Goal: Transaction & Acquisition: Subscribe to service/newsletter

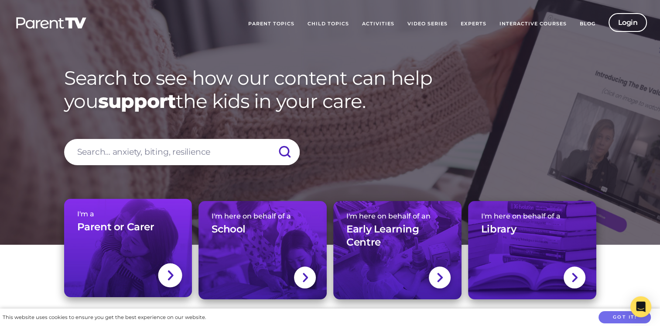
click at [116, 235] on div "I'm a Parent or Carer" at bounding box center [128, 224] width 102 height 31
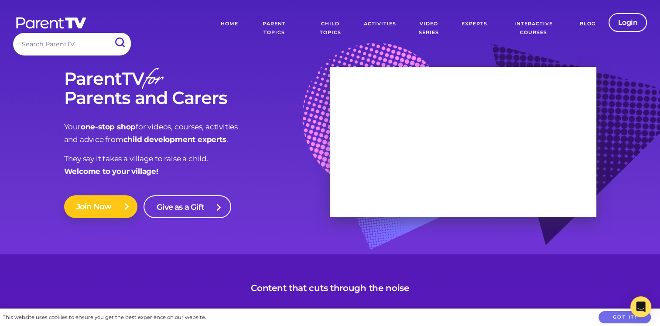
click at [101, 203] on link "Join Now" at bounding box center [101, 206] width 74 height 23
click at [105, 209] on link "Join Now" at bounding box center [101, 206] width 74 height 23
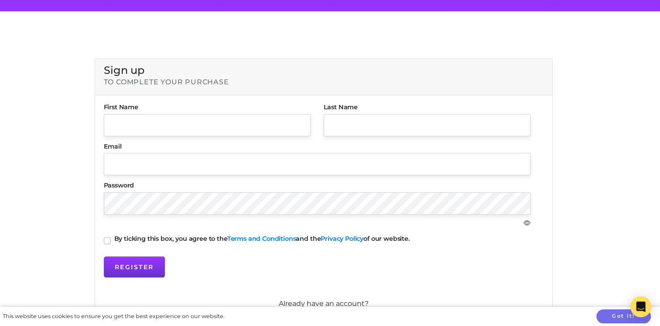
scroll to position [131, 0]
